Goal: Task Accomplishment & Management: Manage account settings

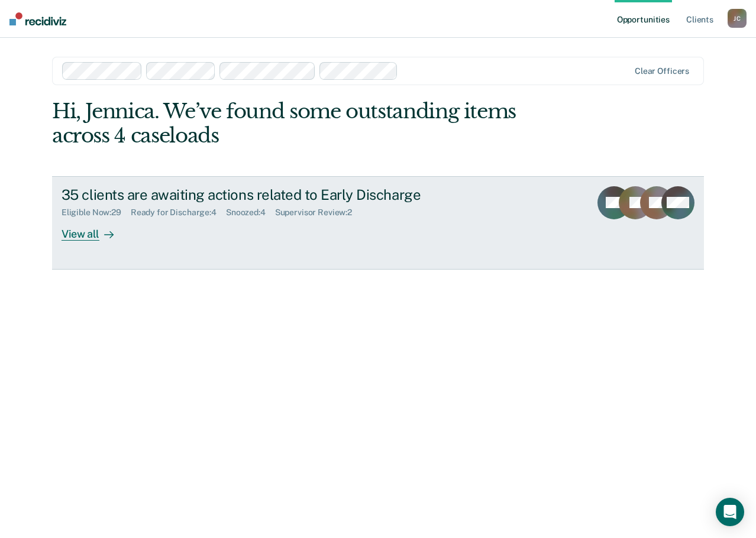
click at [263, 210] on div "Snoozed : 4" at bounding box center [250, 213] width 49 height 10
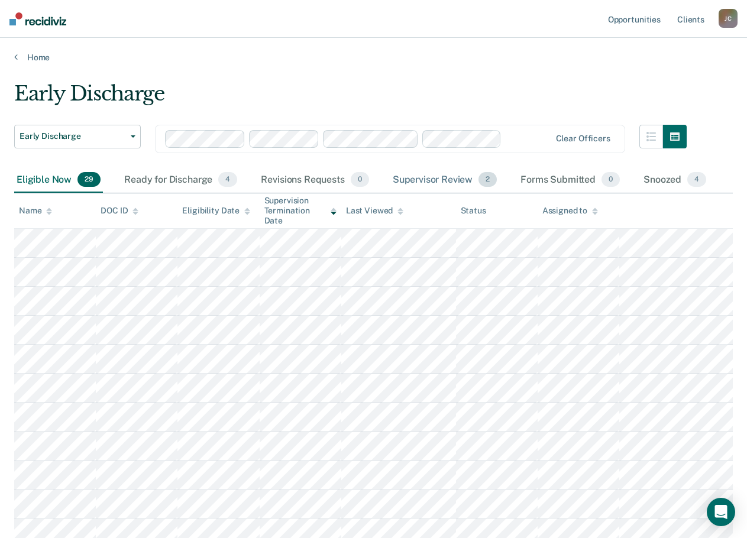
click at [456, 184] on div "Supervisor Review 2" at bounding box center [445, 180] width 109 height 26
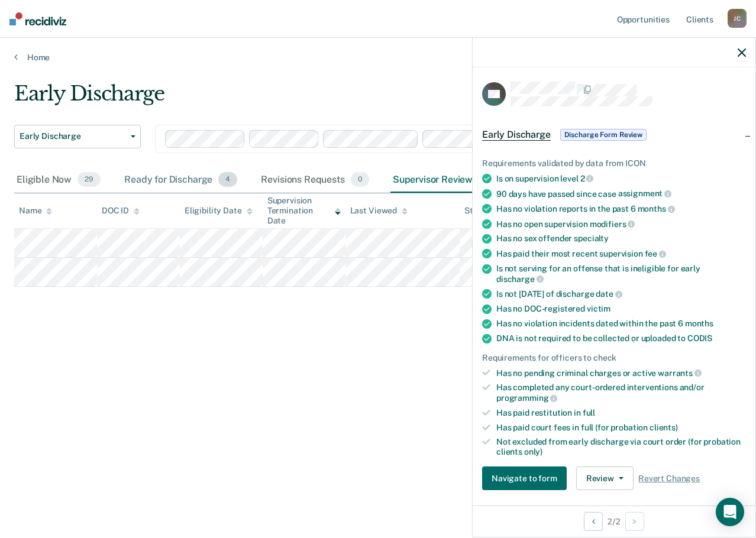
click at [146, 180] on div "Ready for Discharge 4" at bounding box center [181, 180] width 118 height 26
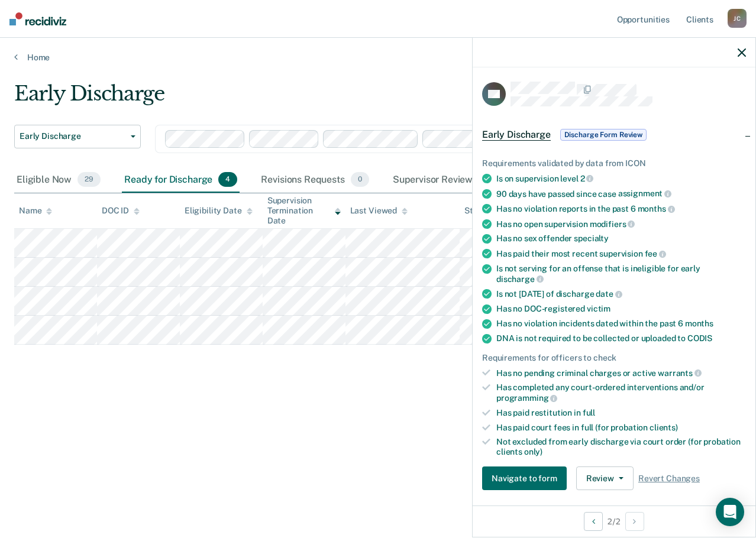
click at [740, 48] on button "button" at bounding box center [742, 52] width 8 height 10
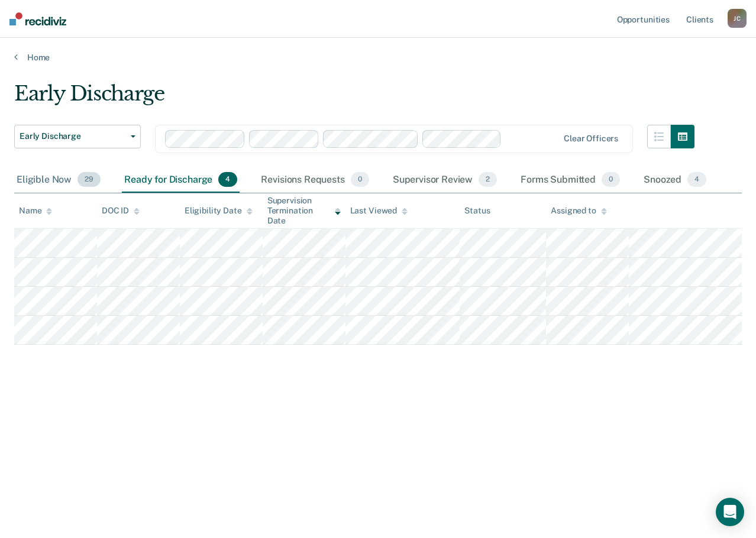
click at [59, 184] on div "Eligible Now 29" at bounding box center [58, 180] width 89 height 26
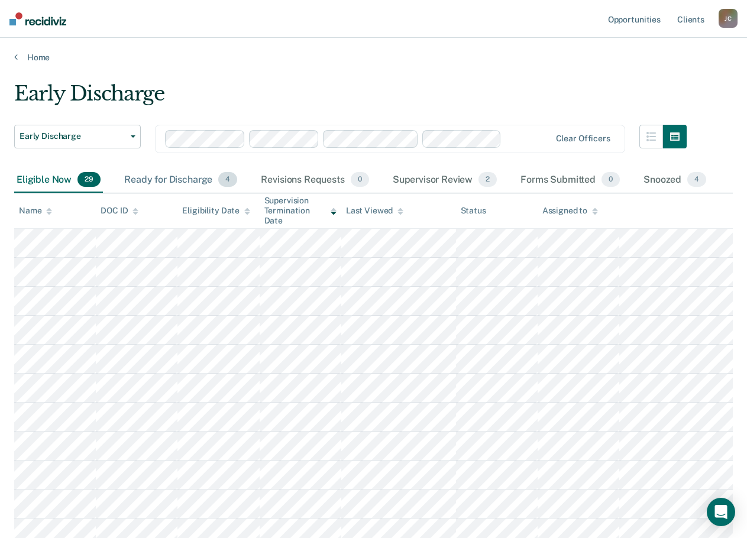
click at [168, 178] on div "Ready for Discharge 4" at bounding box center [181, 180] width 118 height 26
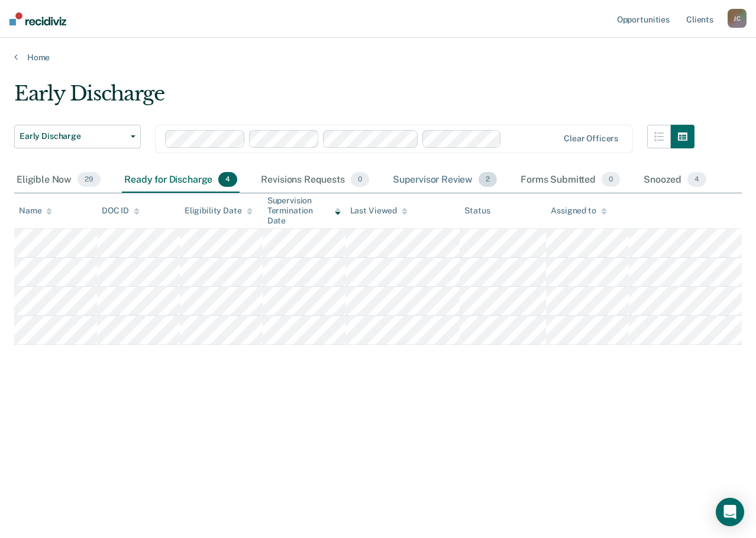
click at [445, 183] on div "Supervisor Review 2" at bounding box center [445, 180] width 109 height 26
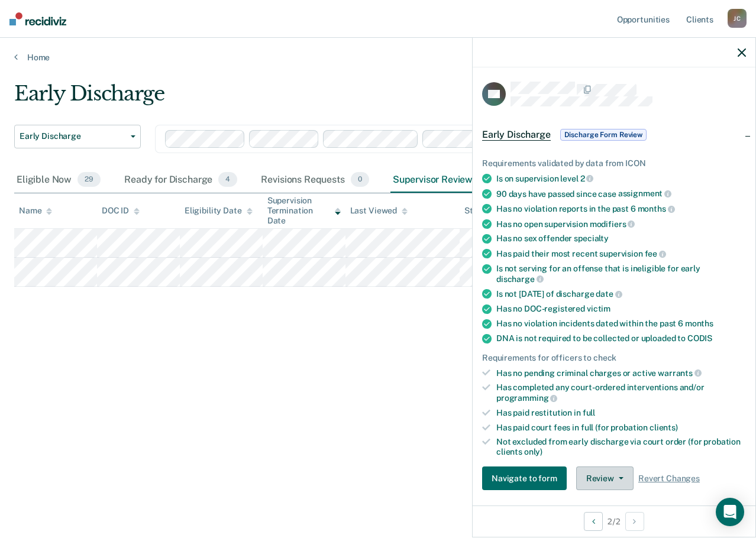
click at [606, 475] on button "Review" at bounding box center [604, 479] width 57 height 24
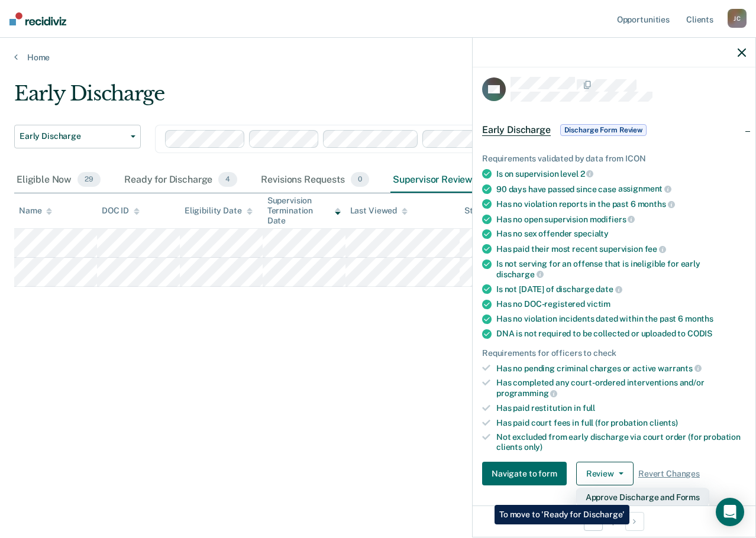
click at [630, 496] on button "Approve Discharge and Forms" at bounding box center [642, 497] width 133 height 19
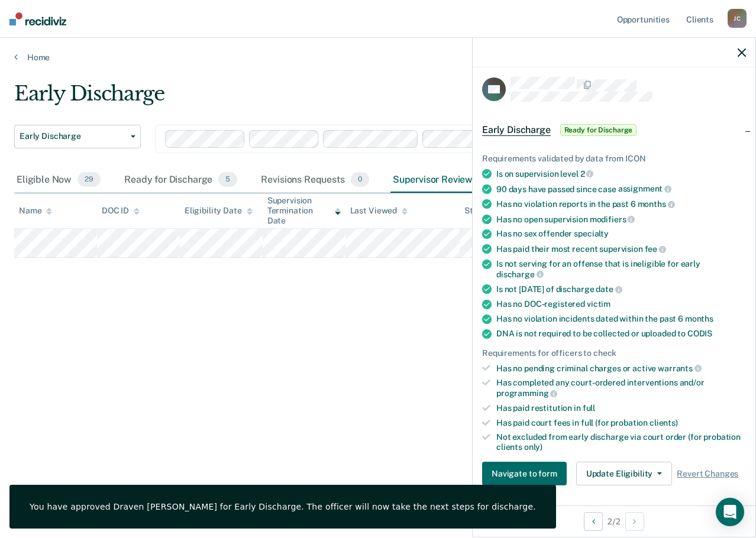
click at [744, 51] on icon "button" at bounding box center [742, 53] width 8 height 8
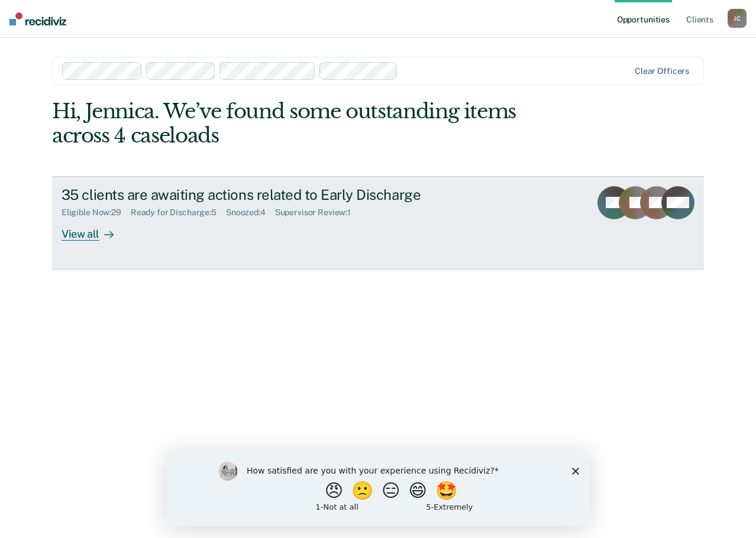
click at [233, 197] on div "35 clients are awaiting actions related to Early Discharge" at bounding box center [269, 194] width 415 height 17
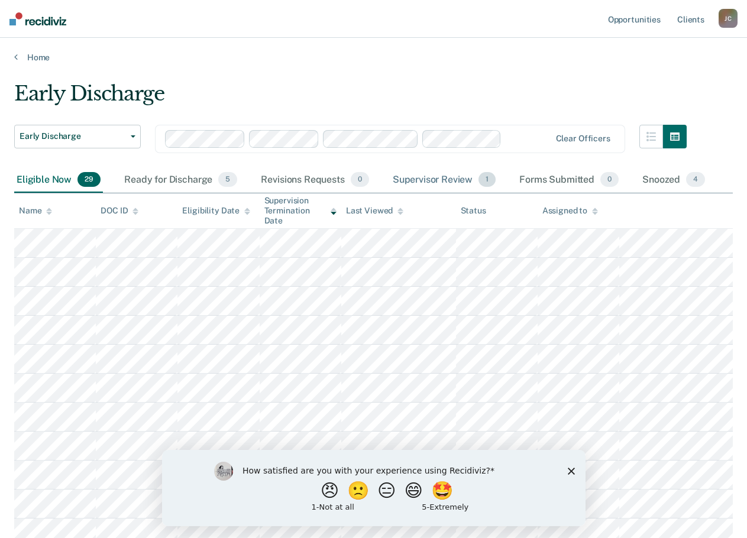
click at [467, 179] on div "Supervisor Review 1" at bounding box center [445, 180] width 108 height 26
